Goal: Task Accomplishment & Management: Use online tool/utility

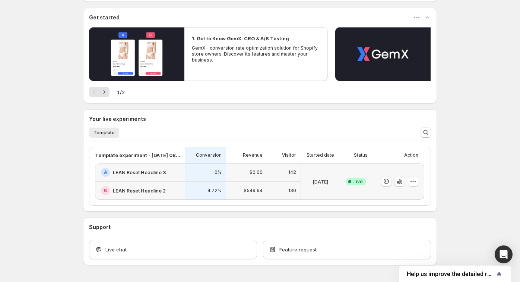
scroll to position [84, 0]
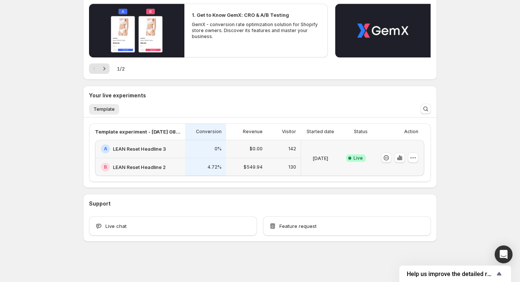
click at [227, 154] on div "A LEAN Reset Headline 3 B LEAN Reset Headline 2 0% 4.72% $0.00 $549.94 142 130 …" at bounding box center [260, 158] width 330 height 36
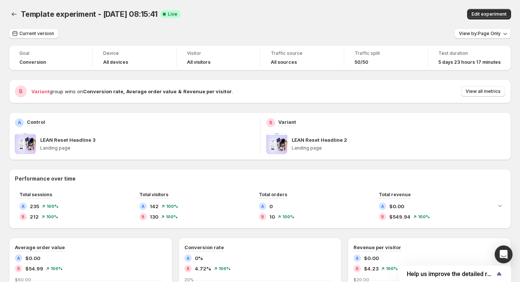
click at [363, 18] on div "Edit experiment" at bounding box center [418, 14] width 186 height 10
click at [364, 32] on div "Current version View by: Page Only" at bounding box center [260, 33] width 502 height 11
click at [491, 16] on span "Edit experiment" at bounding box center [489, 14] width 35 height 6
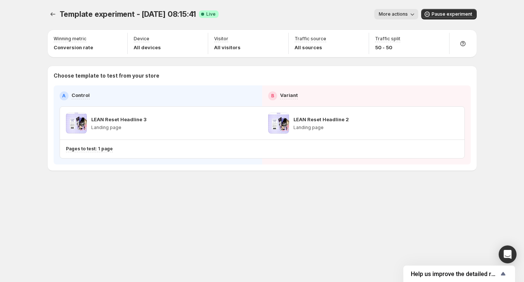
click at [398, 16] on span "More actions" at bounding box center [393, 14] width 29 height 6
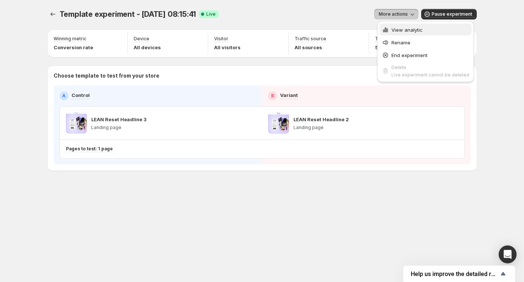
click at [402, 28] on span "View analytic" at bounding box center [407, 30] width 31 height 6
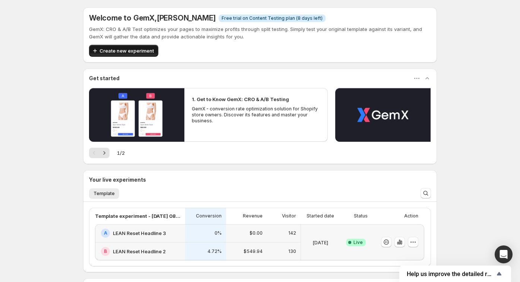
click at [125, 49] on span "Create new experiment" at bounding box center [127, 50] width 54 height 7
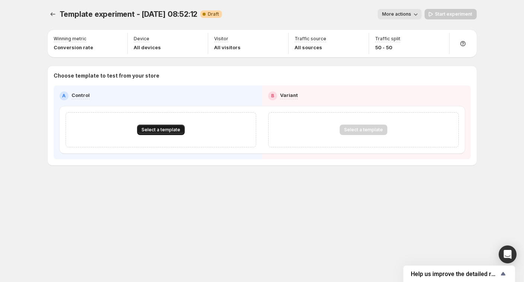
click at [164, 128] on span "Select a template" at bounding box center [161, 130] width 39 height 6
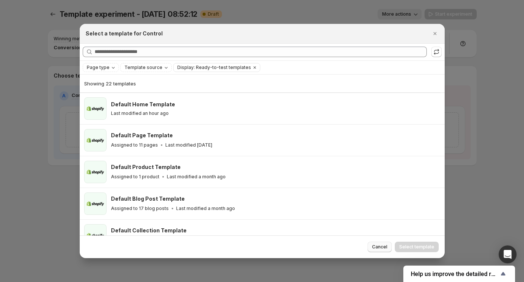
click at [384, 248] on span "Cancel" at bounding box center [379, 247] width 15 height 6
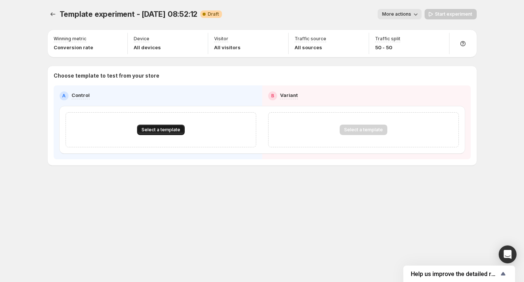
click at [162, 128] on span "Select a template" at bounding box center [161, 130] width 39 height 6
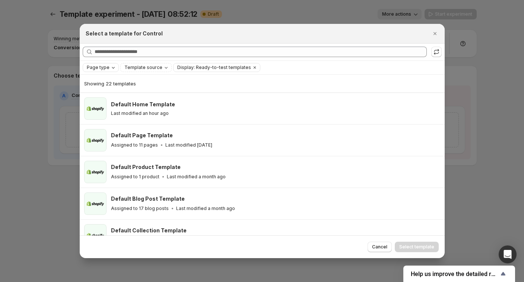
click at [105, 65] on span "Page type" at bounding box center [98, 67] width 23 height 6
click at [106, 58] on div "Searching all templates" at bounding box center [262, 52] width 365 height 17
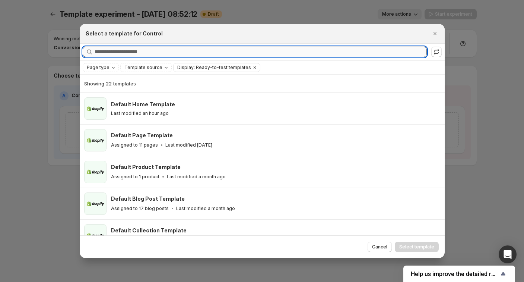
click at [113, 52] on input "Searching all templates" at bounding box center [261, 52] width 332 height 10
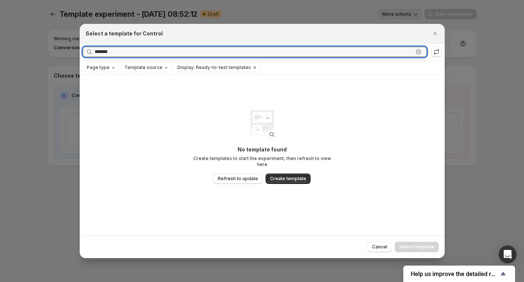
type input "*******"
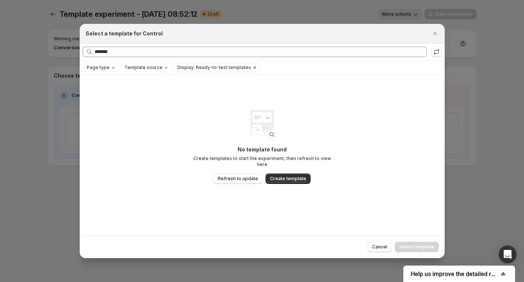
click at [252, 70] on icon "Clear" at bounding box center [255, 67] width 6 height 6
click at [430, 29] on button "Close" at bounding box center [435, 33] width 10 height 10
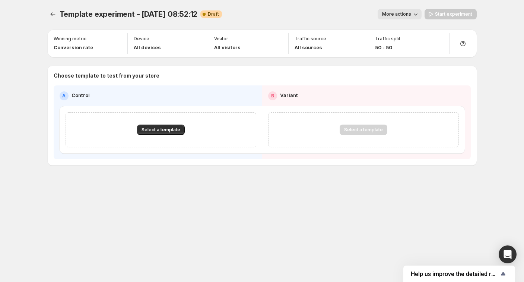
click at [391, 17] on button "More actions" at bounding box center [400, 14] width 44 height 10
click at [303, 16] on div "More actions" at bounding box center [324, 14] width 193 height 10
click at [161, 128] on span "Select a template" at bounding box center [161, 130] width 39 height 6
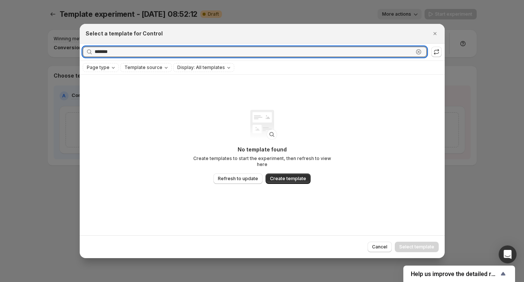
drag, startPoint x: 382, startPoint y: 51, endPoint x: 53, endPoint y: 37, distance: 329.0
click at [53, 281] on div "Select a template for Control Searching all templates ******* Clear Page type T…" at bounding box center [262, 282] width 524 height 0
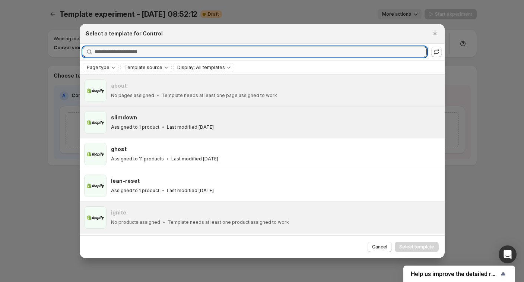
scroll to position [427, 0]
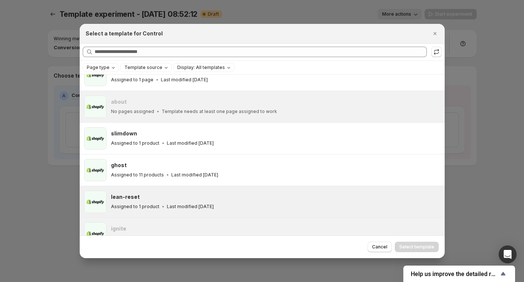
click at [135, 195] on h3 "lean-reset" at bounding box center [125, 196] width 29 height 7
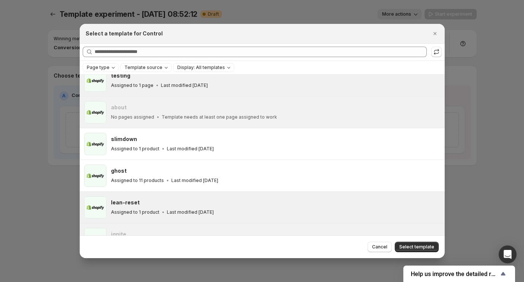
scroll to position [420, 0]
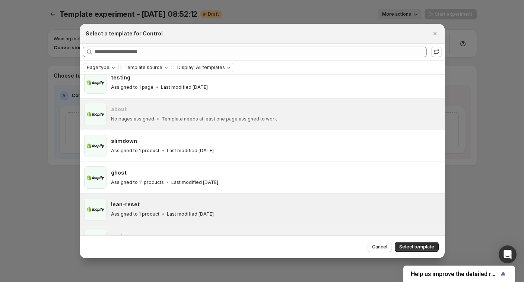
click at [110, 66] on icon "Page type" at bounding box center [113, 67] width 6 height 6
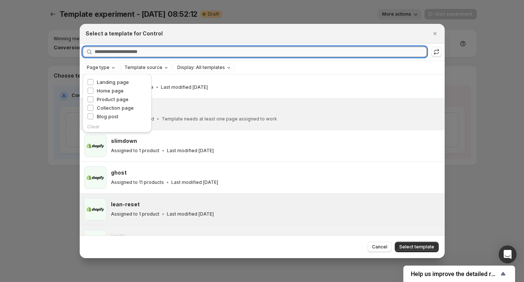
click at [162, 50] on input "Searching all templates" at bounding box center [261, 52] width 332 height 10
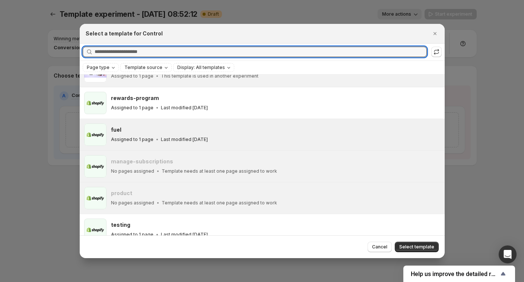
scroll to position [271, 0]
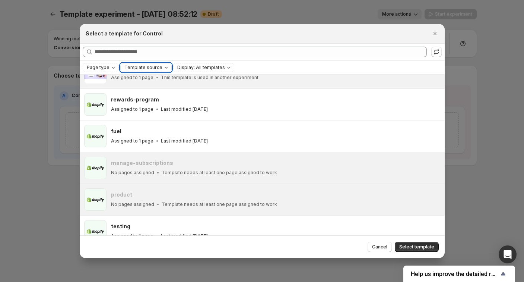
click at [157, 65] on span "Template source" at bounding box center [144, 67] width 38 height 6
click at [132, 88] on label "GemPages" at bounding box center [140, 90] width 35 height 7
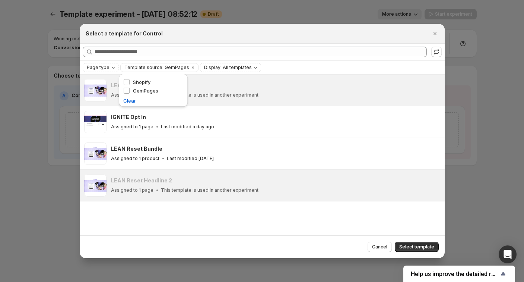
click at [185, 222] on div "LEAN Reset Headline 3 Assigned to 1 page This template is used in another exper…" at bounding box center [262, 155] width 365 height 161
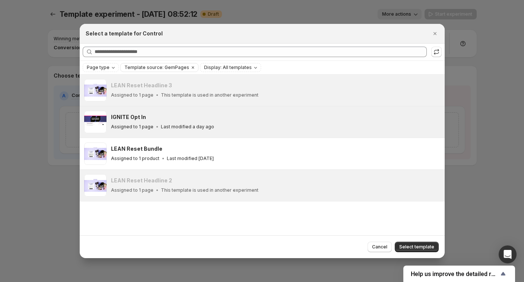
click at [179, 124] on p "Last modified a day ago" at bounding box center [187, 127] width 53 height 6
click at [164, 125] on p "Last modified a day ago" at bounding box center [187, 127] width 53 height 6
click at [174, 122] on div "IGNITE Opt In Assigned to 1 page Last modified a day ago" at bounding box center [274, 121] width 327 height 17
click at [421, 249] on span "Select template" at bounding box center [417, 247] width 35 height 6
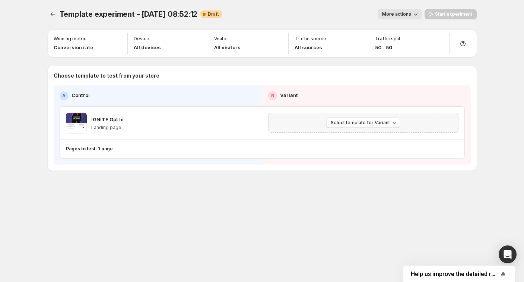
click at [401, 121] on div "Select template for Variant" at bounding box center [363, 122] width 181 height 10
click at [388, 121] on span "Select template for Variant" at bounding box center [360, 123] width 59 height 6
click at [368, 141] on span "Select an existing template" at bounding box center [365, 138] width 76 height 7
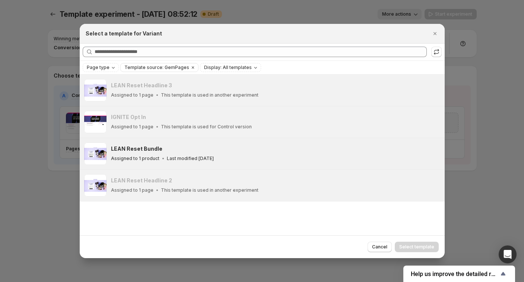
click at [153, 141] on div "LEAN Reset Bundle Assigned to 1 product Last modified [DATE]" at bounding box center [262, 153] width 365 height 31
click at [437, 30] on div "Refresh to update" at bounding box center [437, 38] width 51 height 16
click at [386, 247] on span "Cancel" at bounding box center [379, 247] width 15 height 6
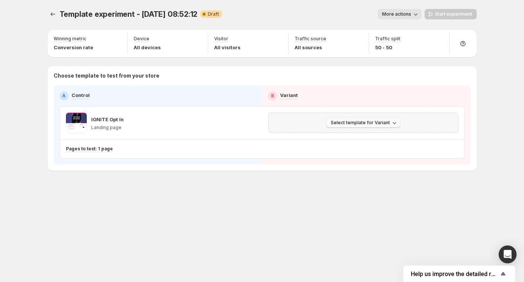
click at [376, 120] on span "Select template for Variant" at bounding box center [360, 123] width 59 height 6
click at [368, 151] on span "Create Variant based on Control" at bounding box center [365, 151] width 76 height 6
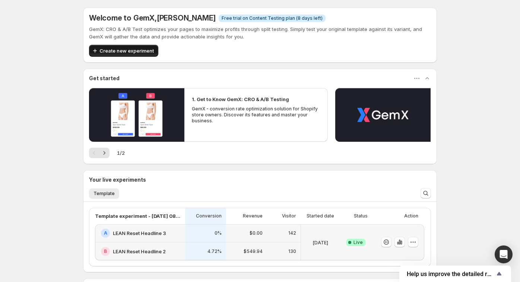
click at [135, 50] on span "Create new experiment" at bounding box center [127, 50] width 54 height 7
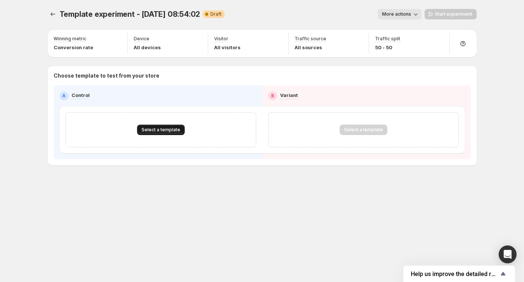
click at [154, 130] on span "Select a template" at bounding box center [161, 130] width 39 height 6
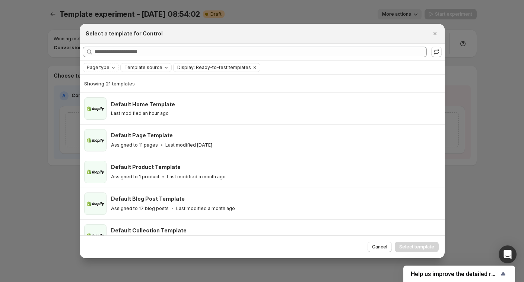
click at [147, 67] on span "Template source" at bounding box center [144, 67] width 38 height 6
click at [137, 91] on span "GemPages" at bounding box center [145, 91] width 25 height 6
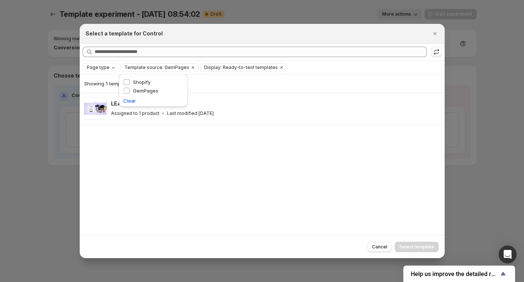
click at [206, 160] on div "Showing 1 template LEAN Reset Bundle Assigned to 1 product Last modified [DATE]" at bounding box center [262, 155] width 365 height 161
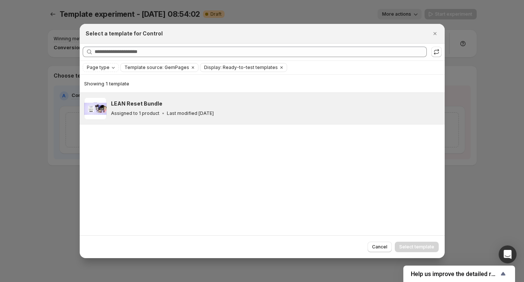
click at [241, 115] on div "Assigned to 1 product Last modified [DATE]" at bounding box center [274, 113] width 327 height 7
click at [409, 245] on span "Select template" at bounding box center [417, 247] width 35 height 6
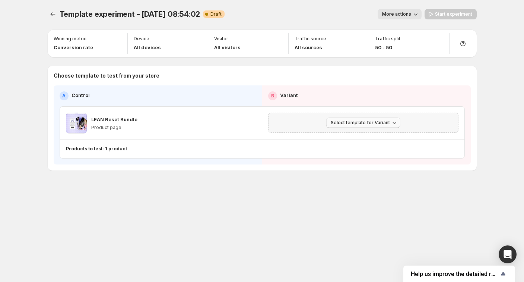
click at [366, 127] on button "Select template for Variant" at bounding box center [364, 122] width 74 height 10
click at [354, 139] on span "Select an existing template" at bounding box center [358, 138] width 63 height 6
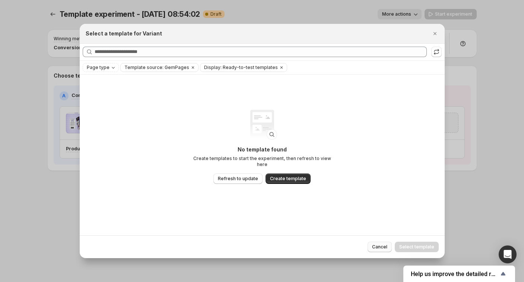
click at [374, 246] on button "Cancel" at bounding box center [380, 247] width 24 height 10
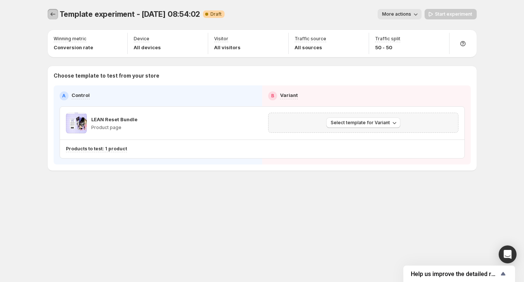
click at [50, 12] on icon "Experiments" at bounding box center [52, 13] width 7 height 7
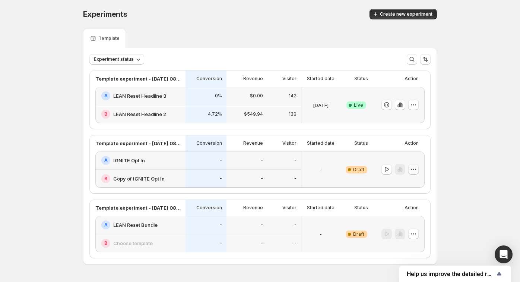
click at [419, 173] on button "button" at bounding box center [414, 169] width 10 height 10
click at [412, 186] on span "Edit" at bounding box center [421, 184] width 36 height 7
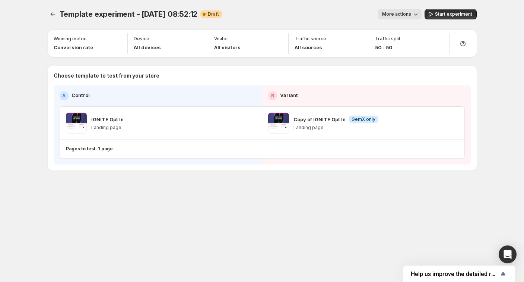
click at [407, 15] on span "More actions" at bounding box center [396, 14] width 29 height 6
click at [483, 37] on h3 "Setup Guide" at bounding box center [499, 39] width 33 height 7
click at [447, 15] on span "Start experiment" at bounding box center [453, 14] width 37 height 6
click at [494, 90] on div "Template experiment - Aug 22, 08:52:12. This page is ready Template experiment …" at bounding box center [262, 141] width 524 height 282
click at [246, 123] on button "button" at bounding box center [251, 123] width 10 height 10
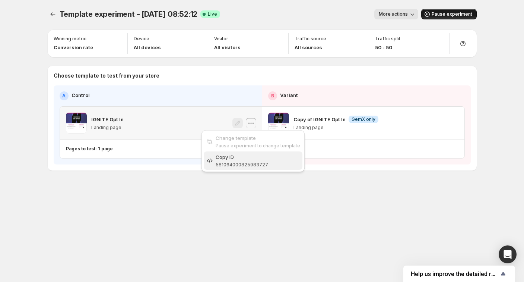
click at [239, 166] on span "581064000825983727" at bounding box center [242, 165] width 53 height 6
click at [174, 120] on div "IGNITE Opt In Landing page" at bounding box center [161, 123] width 190 height 21
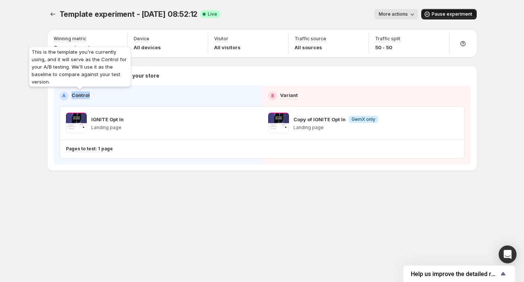
click at [75, 96] on p "Control" at bounding box center [81, 94] width 18 height 7
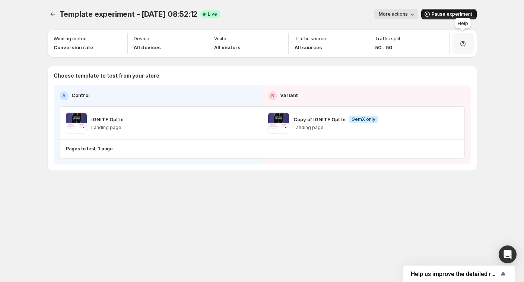
click at [463, 42] on icon at bounding box center [463, 43] width 2 height 2
click at [383, 67] on div "Choose template to test from your store A Control B Variant IGNITE Opt In Landi…" at bounding box center [262, 118] width 429 height 104
drag, startPoint x: 95, startPoint y: 95, endPoint x: 52, endPoint y: 95, distance: 43.6
click at [52, 95] on div "Choose template to test from your store A Control B Variant IGNITE Opt In Landi…" at bounding box center [262, 118] width 429 height 104
click at [84, 152] on div "Pages to test: 1 page" at bounding box center [232, 149] width 333 height 12
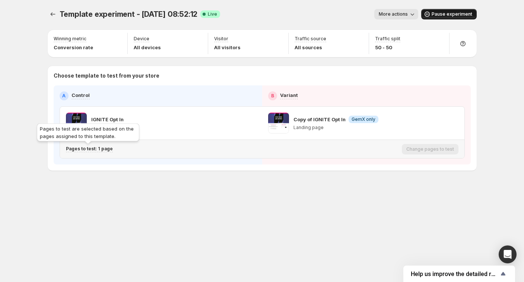
click at [88, 149] on p "Pages to test: 1 page" at bounding box center [89, 149] width 47 height 6
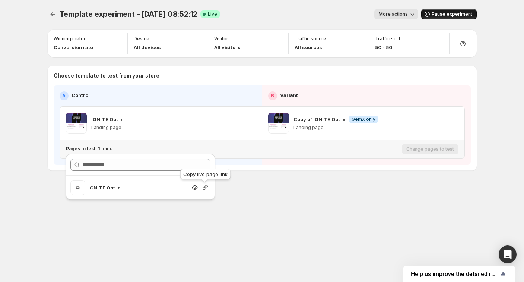
click at [205, 186] on icon "Search for and select a customer segment" at bounding box center [205, 187] width 7 height 7
click at [193, 187] on icon "Search for and select a customer segment" at bounding box center [194, 187] width 7 height 7
click at [333, 242] on div "Template experiment - Aug 22, 08:52:12. This page is ready Template experiment …" at bounding box center [262, 141] width 447 height 282
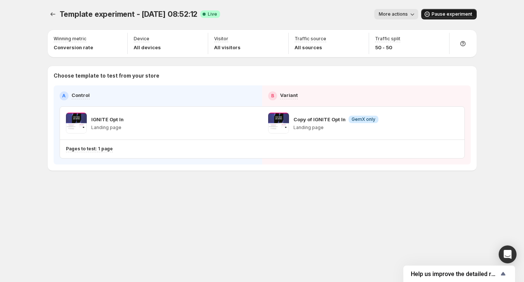
click at [393, 18] on button "More actions" at bounding box center [397, 14] width 44 height 10
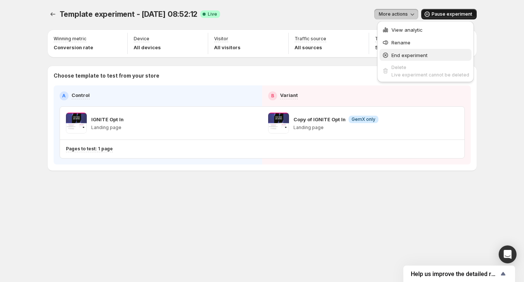
click at [397, 58] on span "End experiment" at bounding box center [410, 55] width 36 height 6
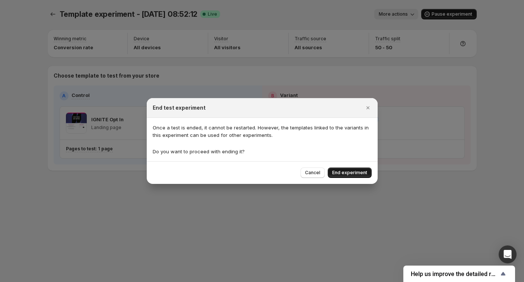
click at [355, 177] on button "End experiment" at bounding box center [350, 172] width 44 height 10
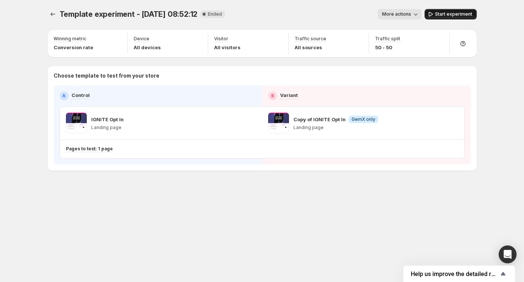
click at [397, 16] on span "More actions" at bounding box center [396, 14] width 29 height 6
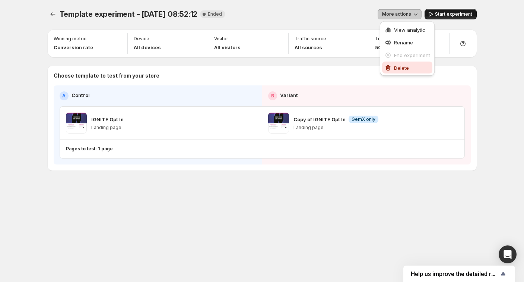
click at [403, 65] on span "Delete" at bounding box center [401, 68] width 15 height 6
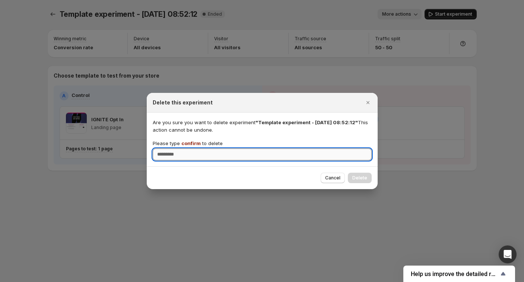
click at [247, 155] on input "Please type confirm to delete" at bounding box center [262, 154] width 219 height 12
type input "*******"
click at [370, 178] on button "Delete" at bounding box center [360, 178] width 24 height 10
